Goal: Information Seeking & Learning: Learn about a topic

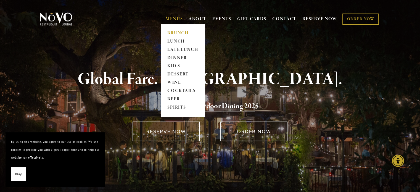
click at [175, 32] on link "BRUNCH" at bounding box center [183, 33] width 34 height 8
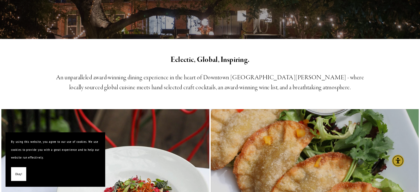
scroll to position [28, 0]
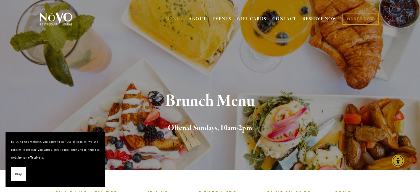
drag, startPoint x: 284, startPoint y: 78, endPoint x: 266, endPoint y: 83, distance: 18.8
click at [266, 83] on div "Brunch Menu Offered Sundays, 10am-2pm" at bounding box center [209, 112] width 397 height 113
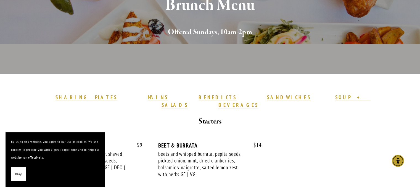
scroll to position [166, 0]
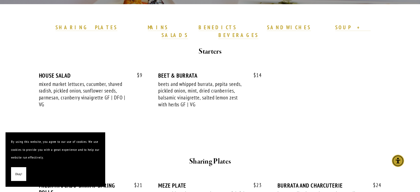
click at [16, 174] on span "Okay!" at bounding box center [18, 174] width 7 height 8
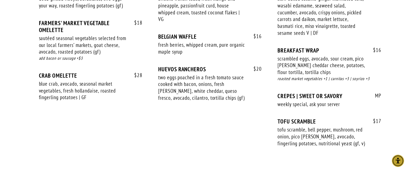
scroll to position [690, 0]
